Goal: Check status: Check status

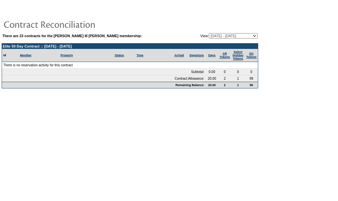
drag, startPoint x: 229, startPoint y: 34, endPoint x: 229, endPoint y: 37, distance: 3.4
click at [229, 34] on select "10/19/06 - 10/31/07 11/01/07 - 10/31/08 11/01/08 - 10/31/09 11/01/09 - 10/31/10…" at bounding box center [233, 35] width 49 height 5
select select "123247"
click at [209, 33] on select "10/19/06 - 10/31/07 11/01/07 - 10/31/08 11/01/08 - 10/31/09 11/01/09 - 10/31/10…" at bounding box center [233, 35] width 49 height 5
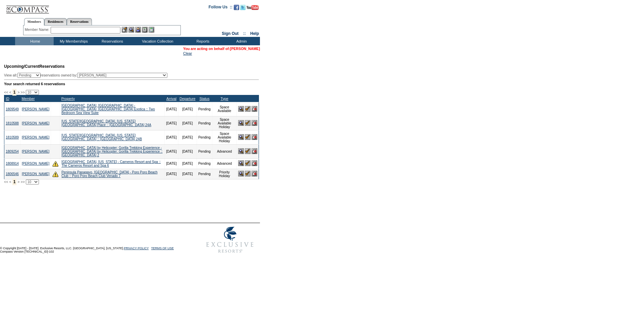
click at [237, 50] on link "[PERSON_NAME]" at bounding box center [245, 49] width 30 height 4
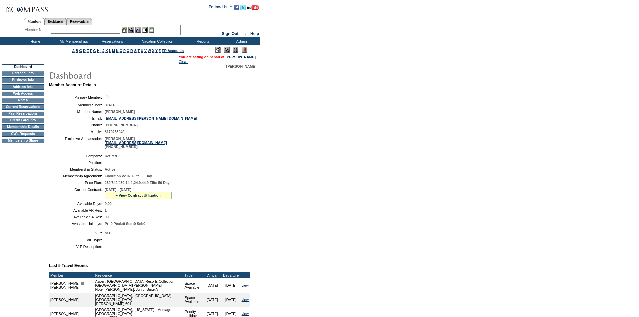
click at [31, 130] on td "Membership Details" at bounding box center [23, 126] width 43 height 5
